Goal: Task Accomplishment & Management: Manage account settings

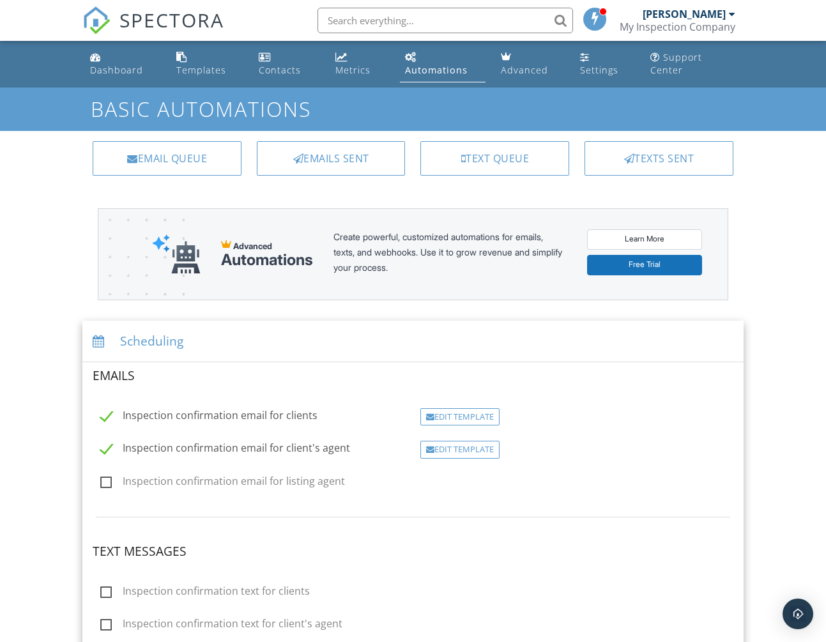
drag, startPoint x: 109, startPoint y: 479, endPoint x: 116, endPoint y: 478, distance: 7.1
click at [110, 479] on label "Inspection confirmation email for listing agent" at bounding box center [222, 483] width 245 height 16
click at [101, 479] on input "Inspection confirmation email for listing agent" at bounding box center [97, 483] width 8 height 8
checkbox input "true"
drag, startPoint x: 566, startPoint y: 453, endPoint x: 559, endPoint y: 453, distance: 7.0
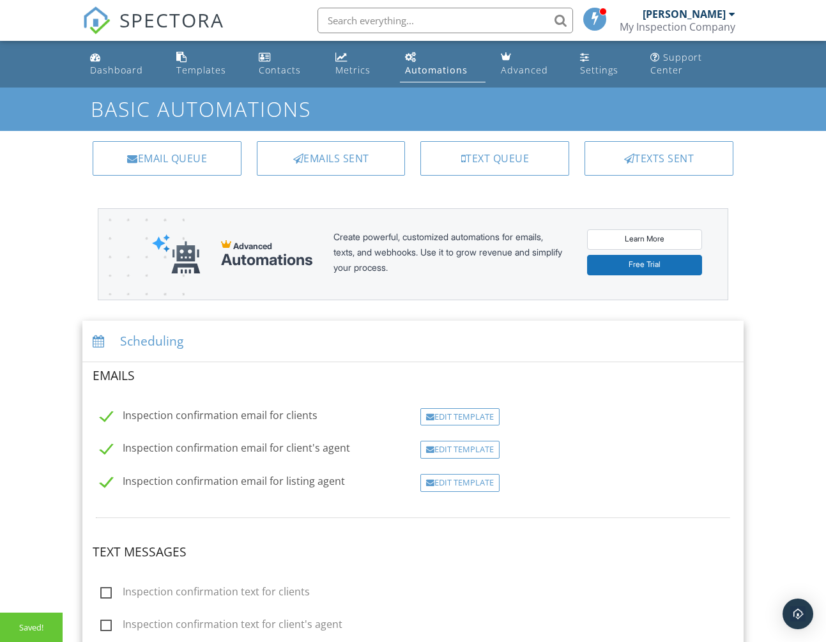
click at [566, 453] on div "Edit Template" at bounding box center [576, 450] width 328 height 18
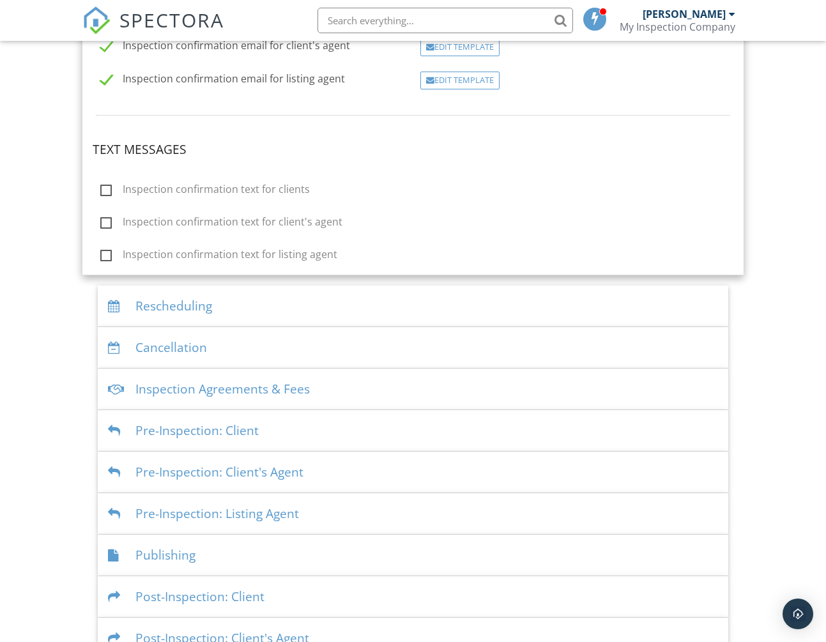
scroll to position [402, 0]
click at [276, 188] on label "Inspection confirmation text for clients" at bounding box center [204, 192] width 209 height 16
click at [101, 188] on input "Inspection confirmation text for clients" at bounding box center [97, 192] width 8 height 8
checkbox input "true"
drag, startPoint x: 275, startPoint y: 218, endPoint x: 275, endPoint y: 232, distance: 14.7
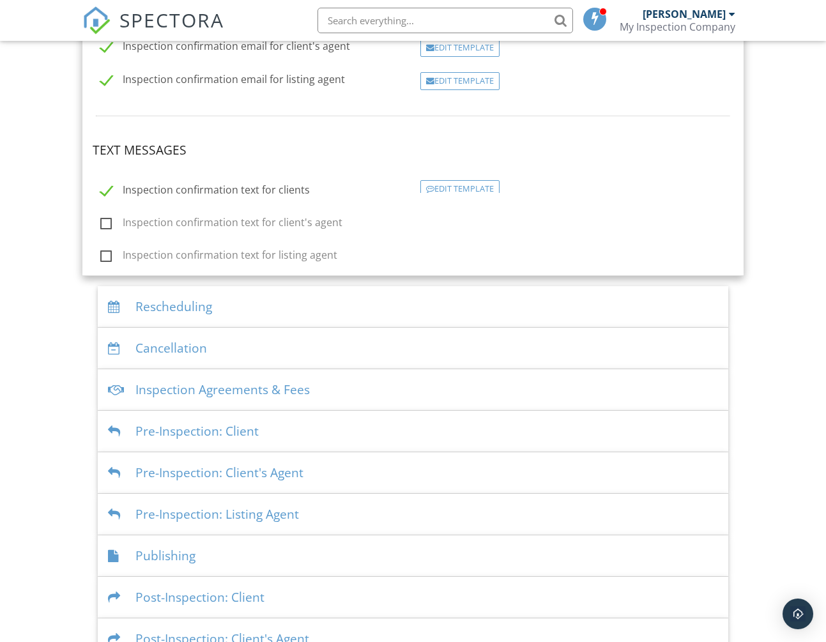
click at [275, 219] on label "Inspection confirmation text for client's agent" at bounding box center [221, 224] width 242 height 16
click at [101, 220] on input "Inspection confirmation text for client's agent" at bounding box center [97, 224] width 8 height 8
checkbox input "true"
click at [275, 250] on label "Inspection confirmation text for listing agent" at bounding box center [218, 258] width 237 height 16
click at [101, 253] on input "Inspection confirmation text for listing agent" at bounding box center [97, 257] width 8 height 8
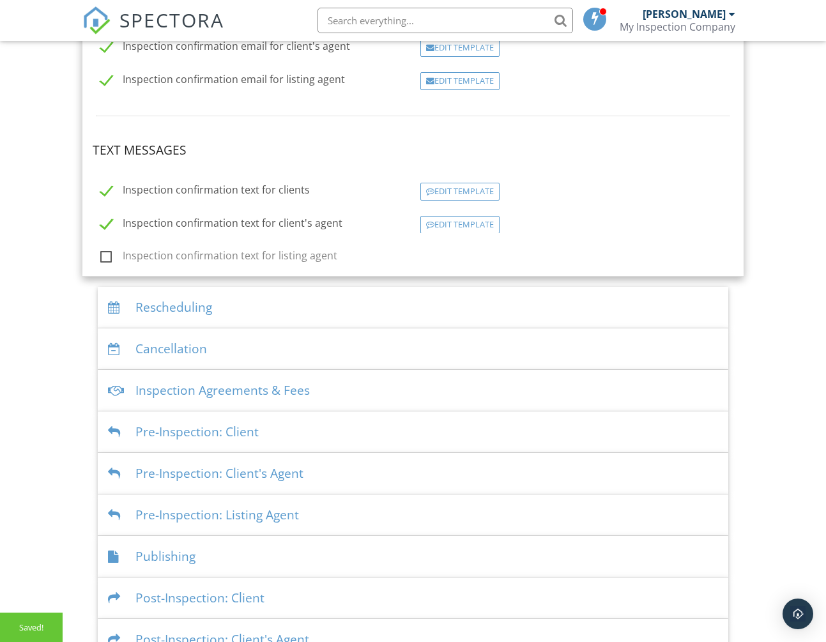
checkbox input "true"
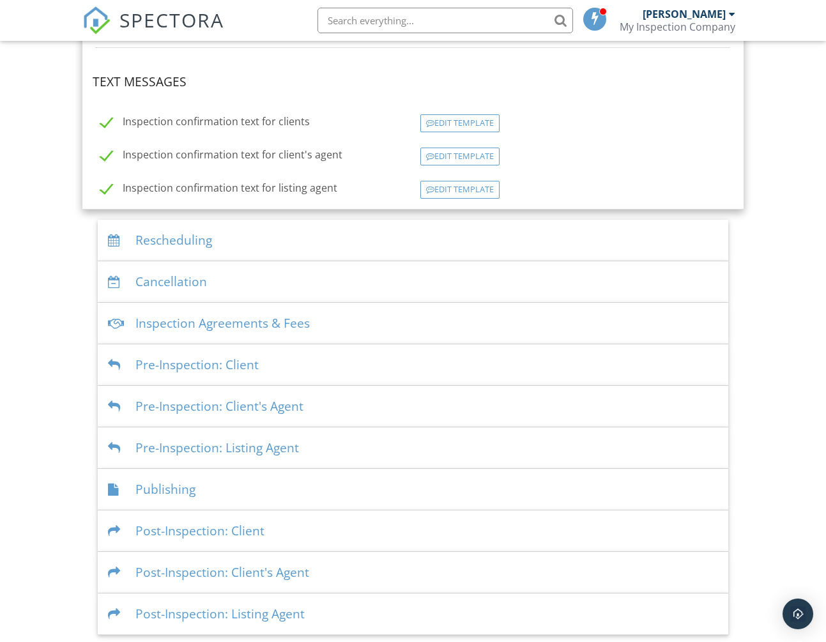
scroll to position [469, 0]
click at [351, 366] on div "Pre-Inspection: Client" at bounding box center [413, 366] width 630 height 42
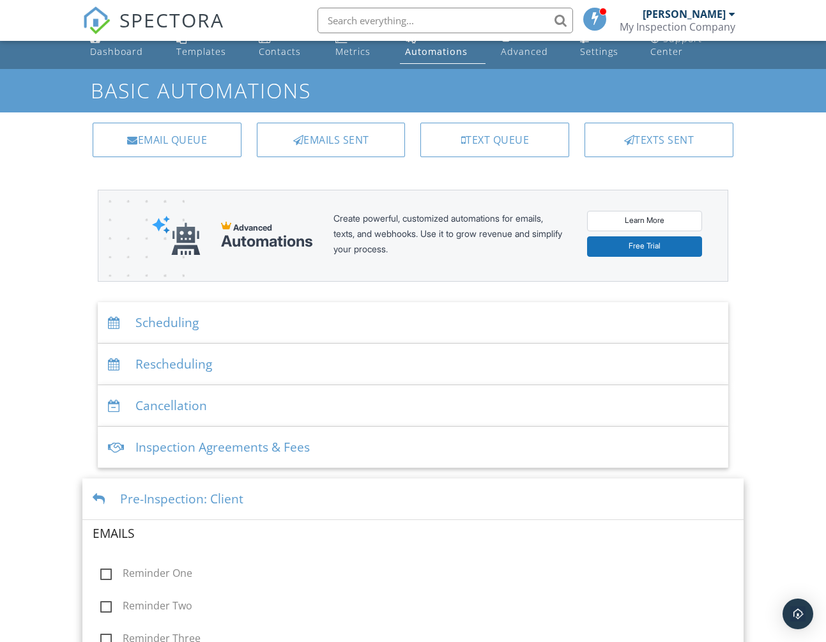
scroll to position [22, 0]
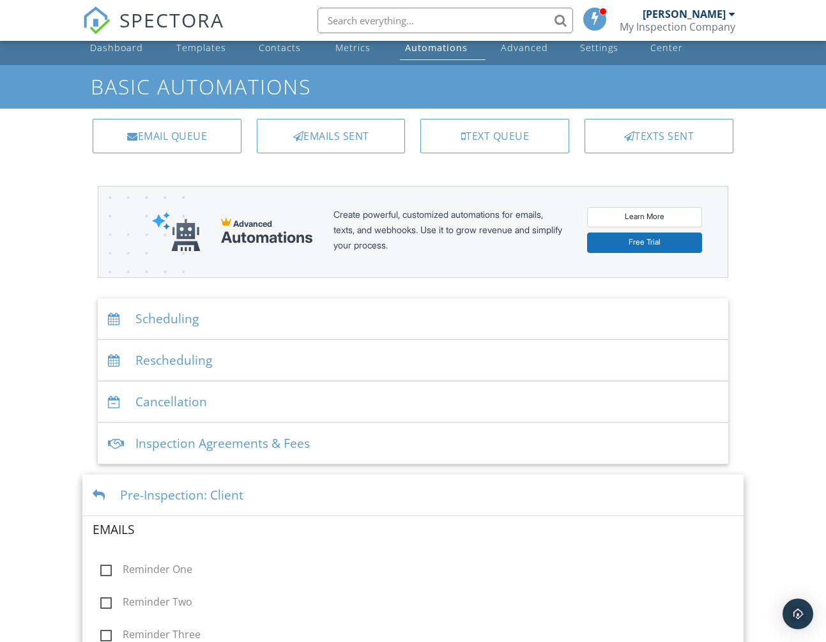
click at [326, 404] on div "Cancellation" at bounding box center [413, 402] width 630 height 42
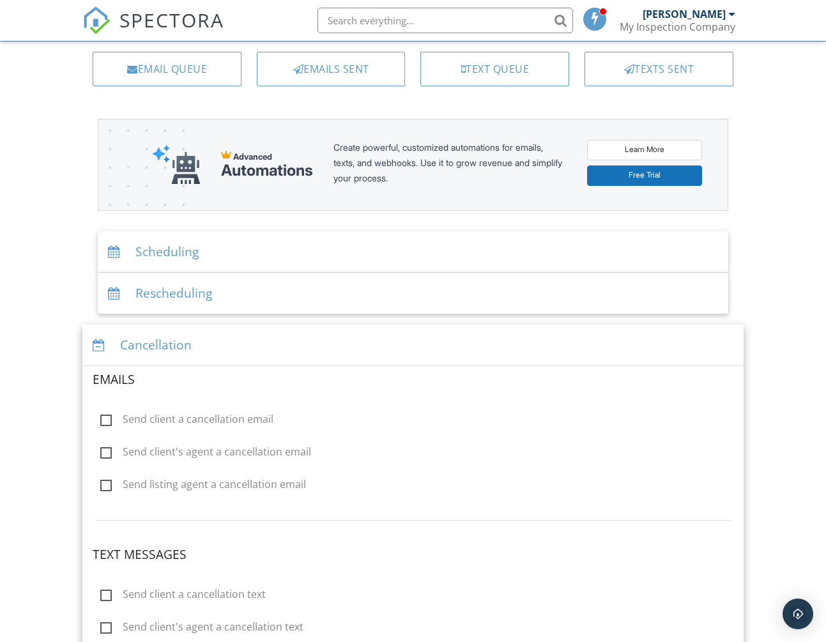
scroll to position [107, 0]
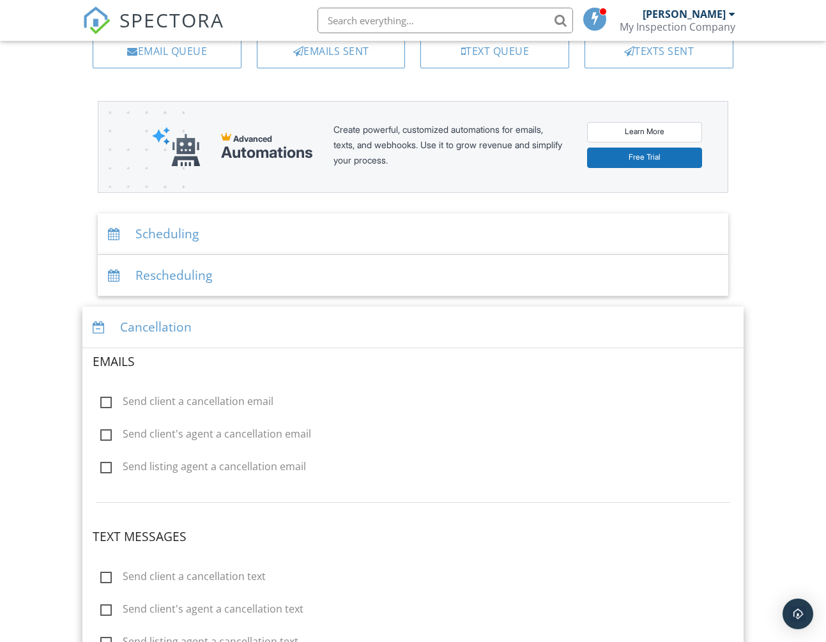
click at [246, 276] on div "Rescheduling" at bounding box center [413, 276] width 630 height 42
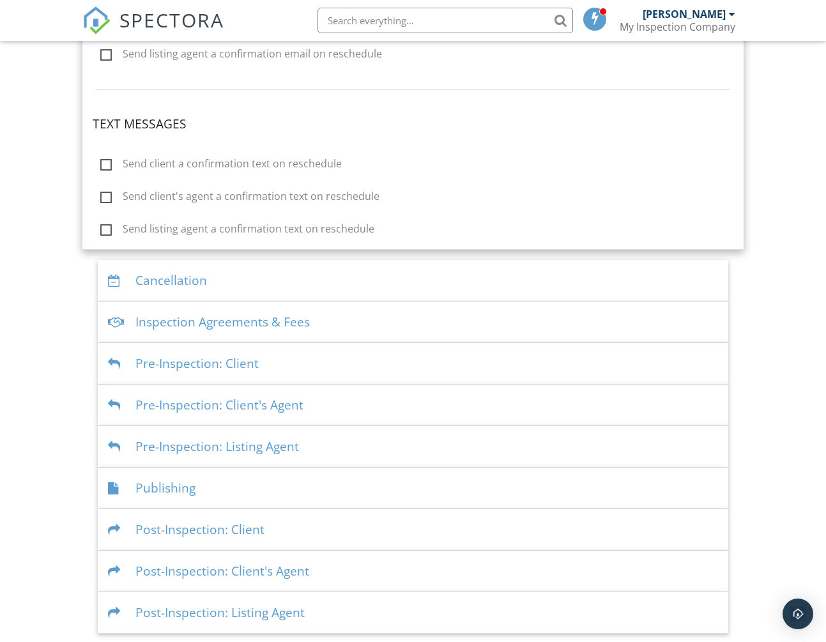
click at [273, 494] on div "Publishing" at bounding box center [413, 488] width 630 height 42
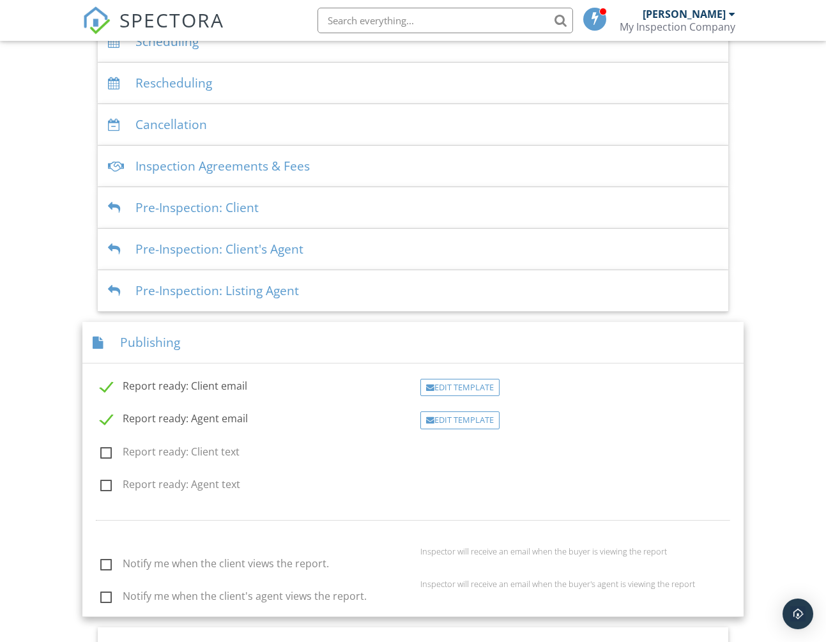
scroll to position [117, 0]
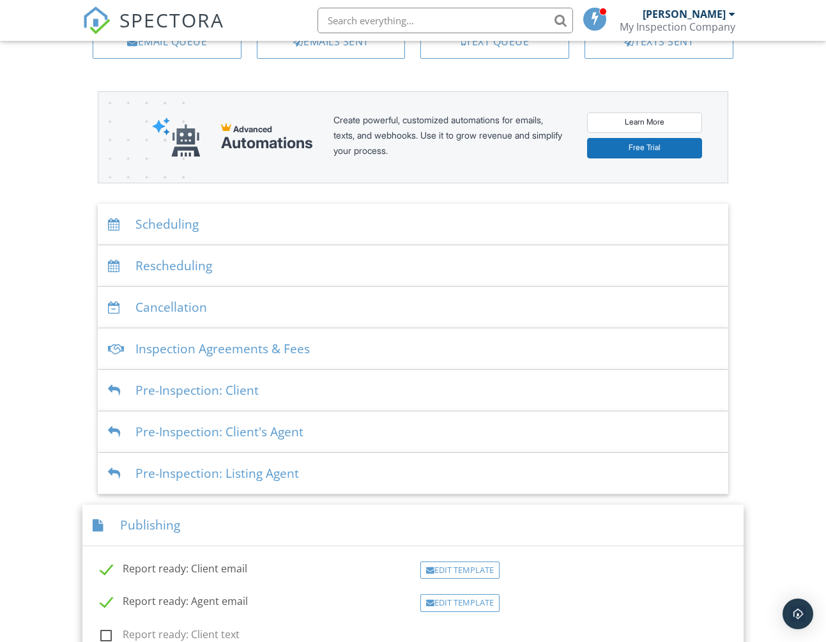
click at [770, 450] on div "Dashboard Templates Contacts Metrics Automations Advanced Settings Support Cent…" at bounding box center [413, 429] width 826 height 1010
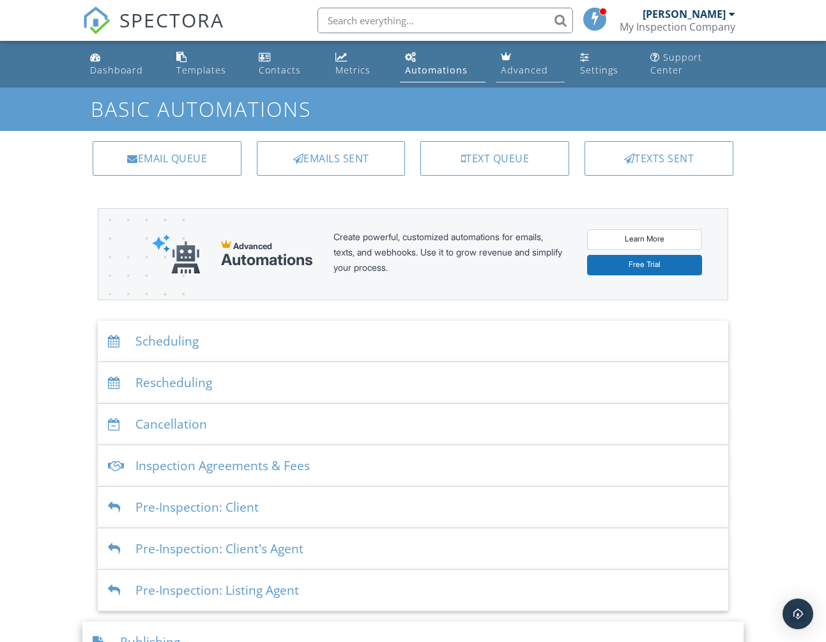
scroll to position [0, 0]
